Goal: Task Accomplishment & Management: Use online tool/utility

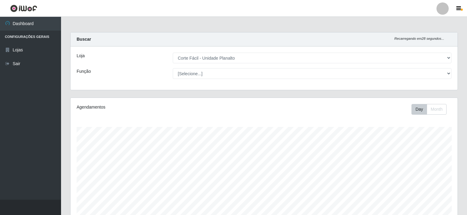
select select "202"
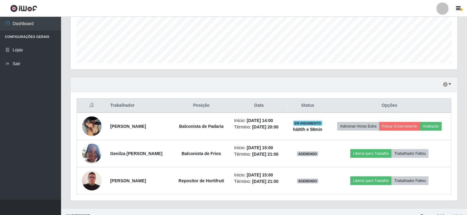
scroll to position [127, 387]
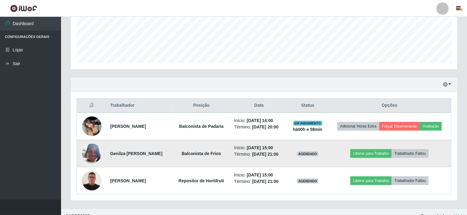
click at [95, 154] on img at bounding box center [92, 153] width 20 height 26
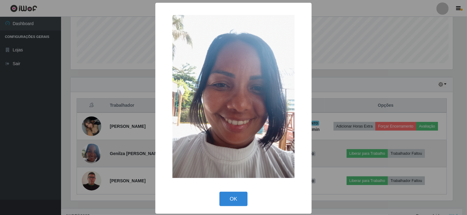
scroll to position [127, 385]
click at [95, 154] on div "× OK Cancel" at bounding box center [234, 107] width 469 height 215
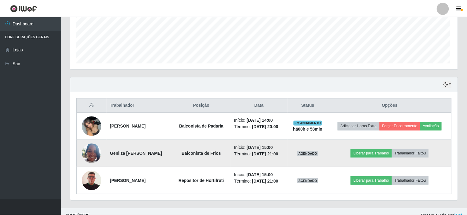
scroll to position [127, 387]
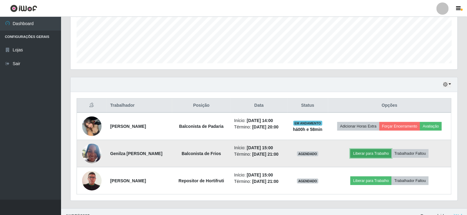
click at [389, 152] on button "Liberar para Trabalho" at bounding box center [370, 153] width 41 height 9
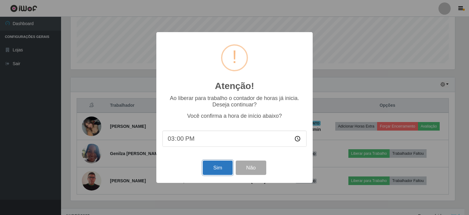
click at [208, 164] on button "Sim" at bounding box center [218, 167] width 30 height 14
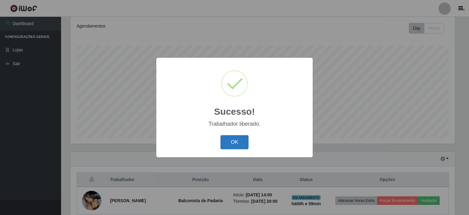
click at [223, 144] on button "OK" at bounding box center [234, 142] width 28 height 14
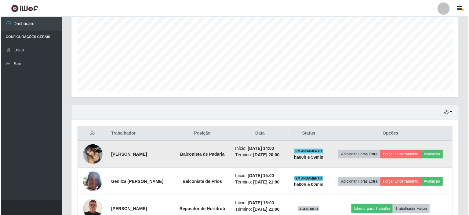
scroll to position [142, 0]
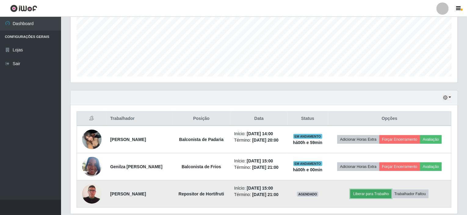
click at [373, 194] on button "Liberar para Trabalho" at bounding box center [370, 193] width 41 height 9
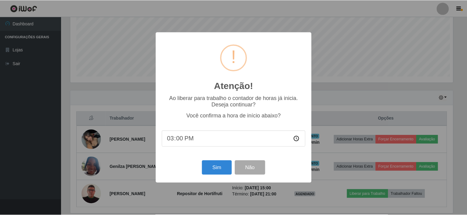
scroll to position [127, 385]
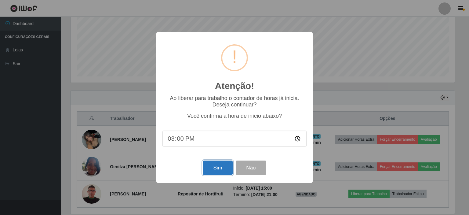
click at [220, 165] on button "Sim" at bounding box center [218, 167] width 30 height 14
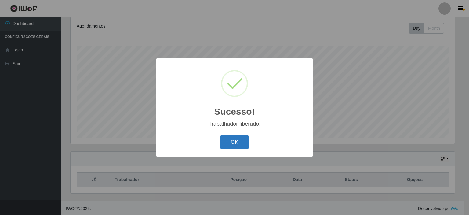
click at [241, 142] on button "OK" at bounding box center [234, 142] width 28 height 14
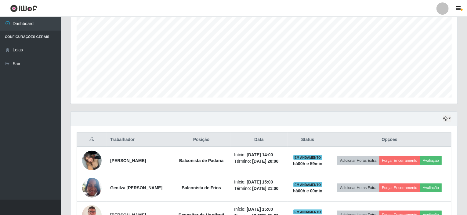
scroll to position [162, 0]
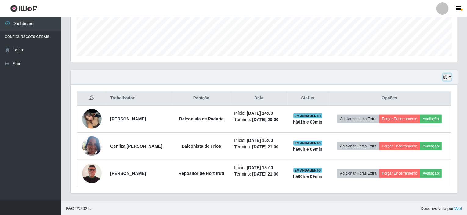
click at [449, 75] on button "button" at bounding box center [447, 77] width 9 height 7
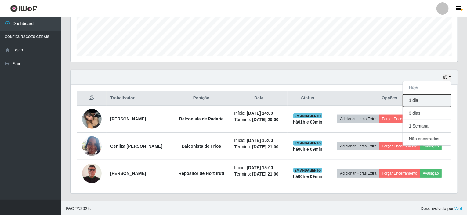
click at [425, 101] on button "1 dia" at bounding box center [427, 100] width 48 height 13
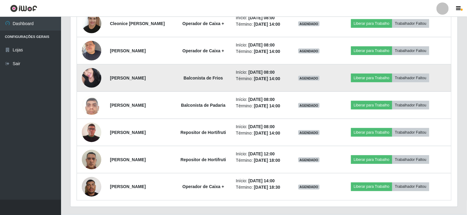
scroll to position [433, 0]
